Goal: Communication & Community: Answer question/provide support

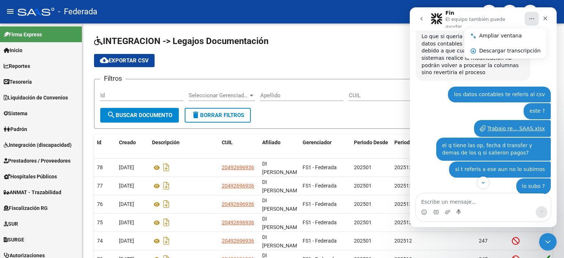
scroll to position [3278, 0]
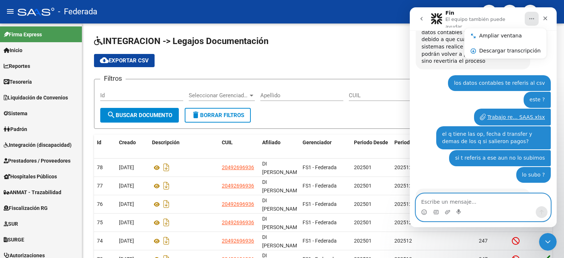
click at [505, 196] on textarea "Escribe un mensaje..." at bounding box center [483, 200] width 134 height 12
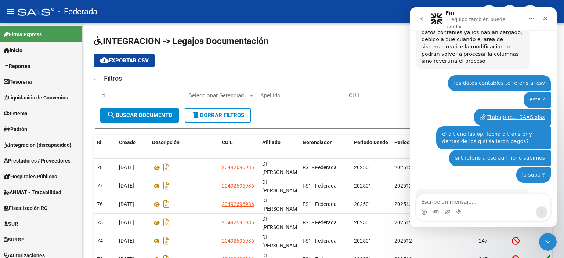
drag, startPoint x: 482, startPoint y: 39, endPoint x: 411, endPoint y: 35, distance: 71.0
copy link "https://federada.saas.com.ar/integraciones/datos-contables-facturas"
click at [434, 225] on link "https://federada.saas.com.ar/integraciones/datos-contables-facturas" at bounding box center [450, 228] width 57 height 6
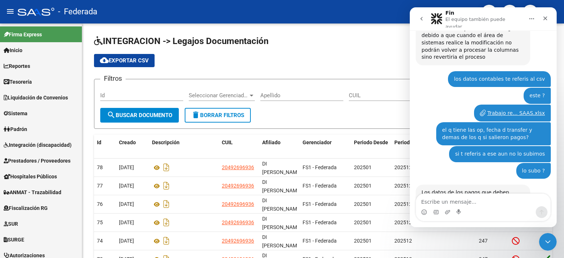
scroll to position [3286, 0]
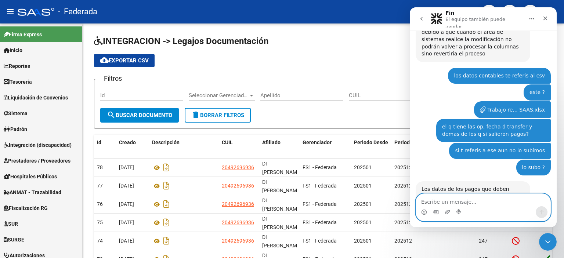
click at [467, 198] on textarea "Escribe un mensaje..." at bounding box center [483, 200] width 134 height 12
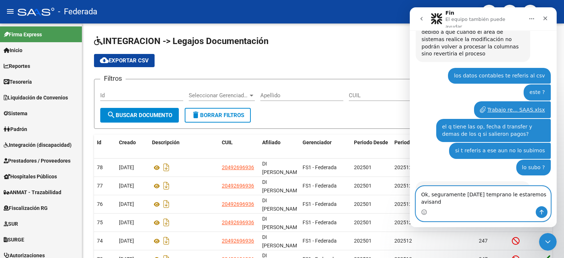
type textarea "Ok, seguramente mañana temprano le estaremos avisando"
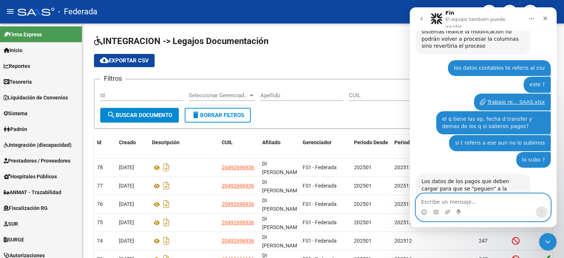
scroll to position [3315, 0]
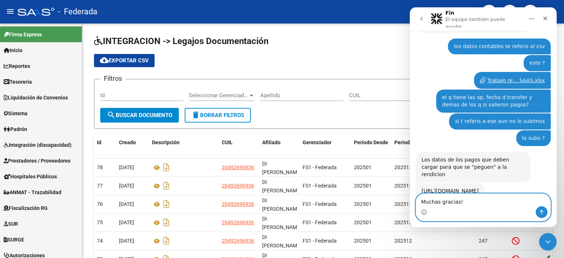
type textarea "Muchas gracias!!"
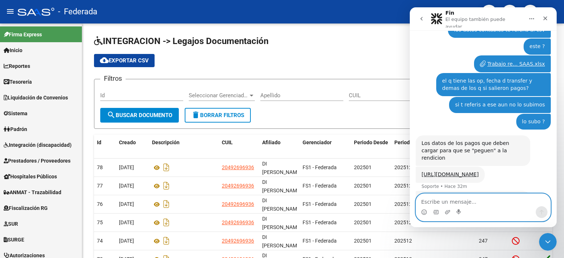
scroll to position [3332, 0]
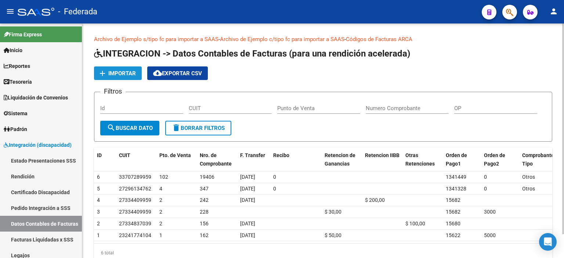
click at [136, 72] on button "add Importar" at bounding box center [118, 73] width 48 height 14
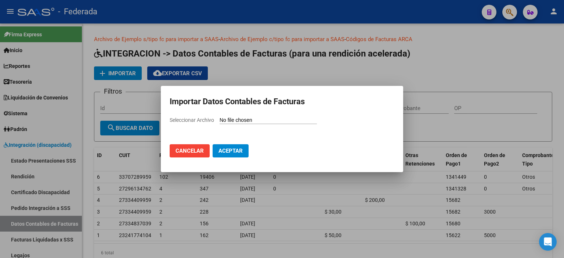
click at [195, 155] on button "Cancelar" at bounding box center [190, 150] width 40 height 13
